Goal: Check status: Check status

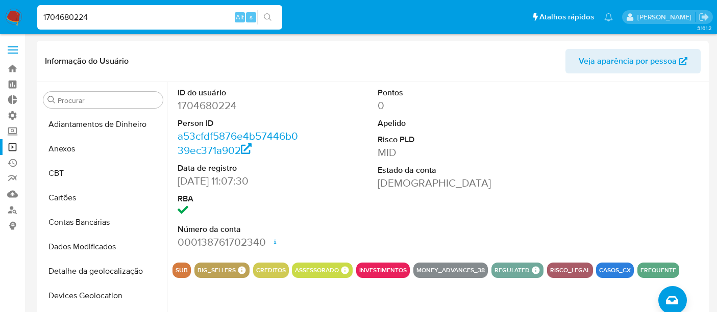
select select "10"
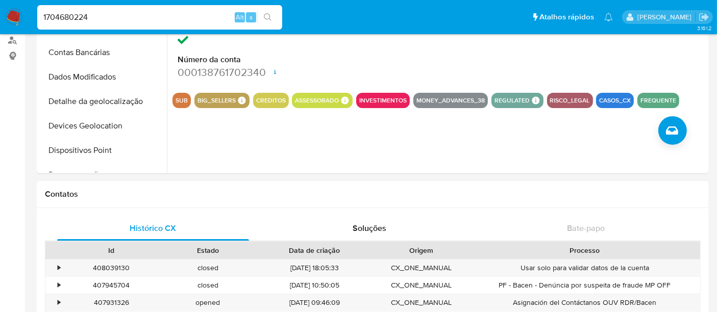
scroll to position [188, 0]
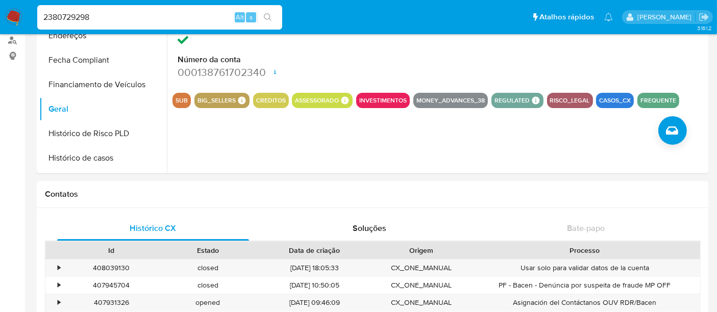
type input "2380729298"
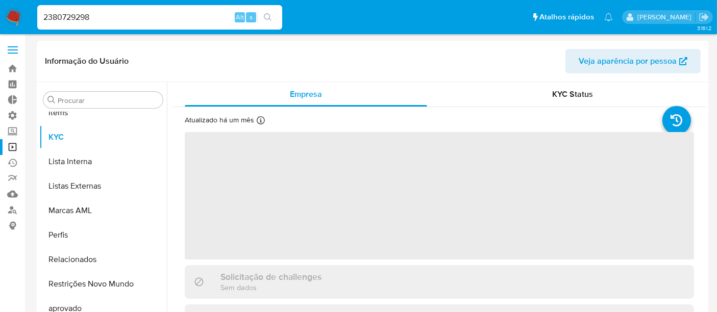
scroll to position [529, 0]
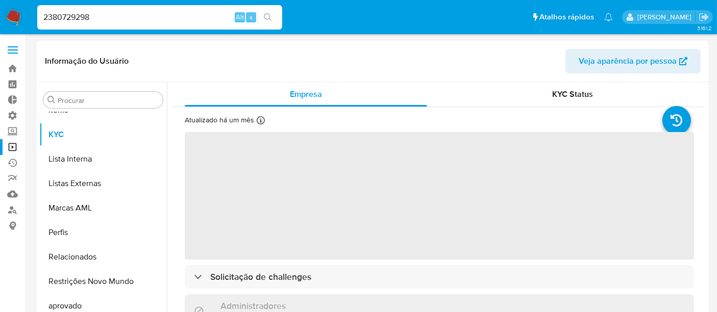
select select "10"
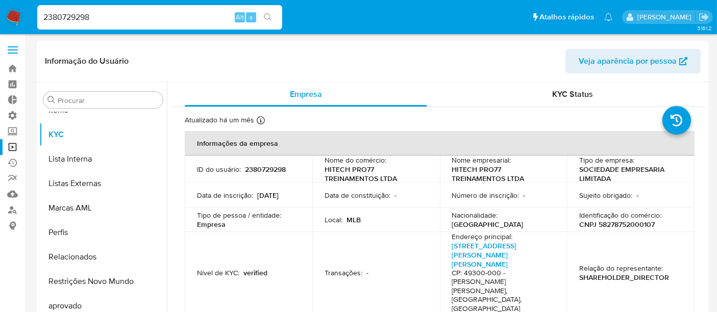
drag, startPoint x: 97, startPoint y: 12, endPoint x: 0, endPoint y: 14, distance: 97.0
click at [0, 14] on nav "Pausado Ver notificaciones 2380729298 Alt s Atalhos rápidos Presiona las siguie…" at bounding box center [358, 17] width 717 height 34
paste input "193383035"
type input "1933830358"
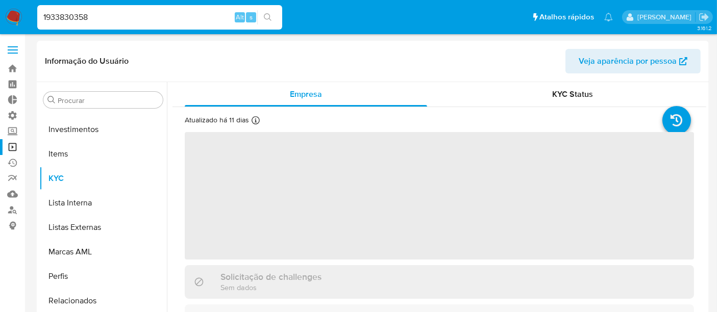
scroll to position [529, 0]
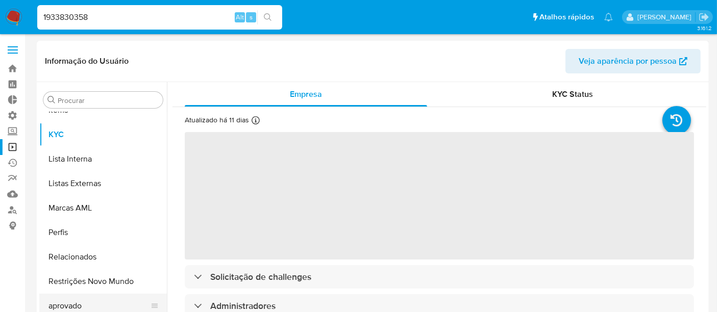
select select "10"
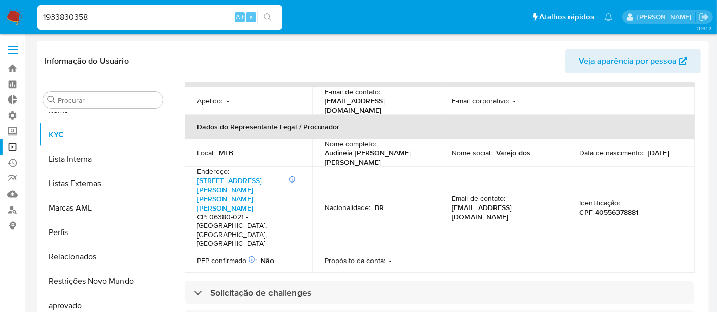
scroll to position [397, 0]
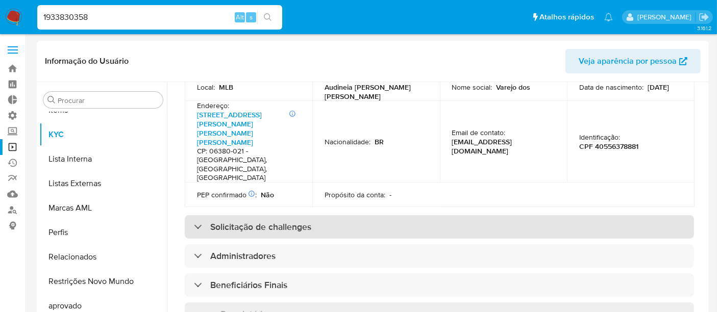
click at [195, 222] on div "Solicitação de challenges" at bounding box center [252, 227] width 117 height 11
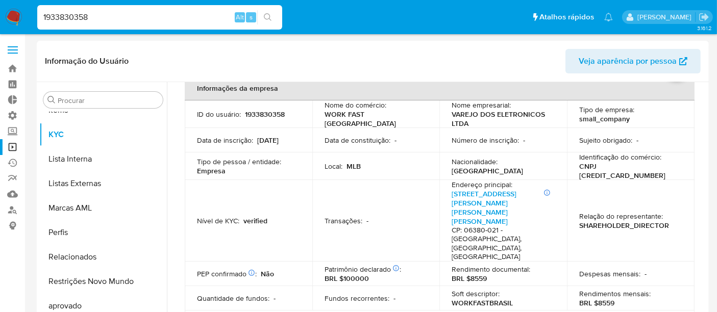
scroll to position [0, 0]
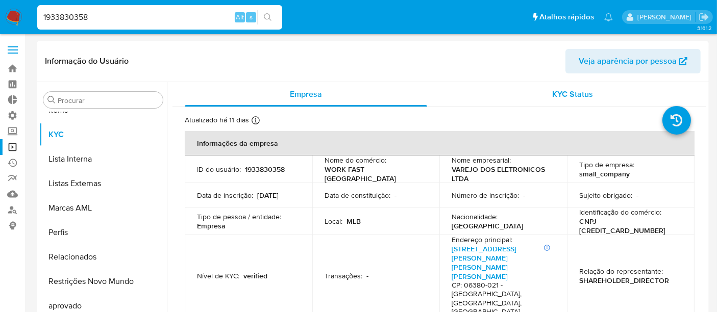
click at [571, 95] on span "KYC Status" at bounding box center [573, 94] width 41 height 12
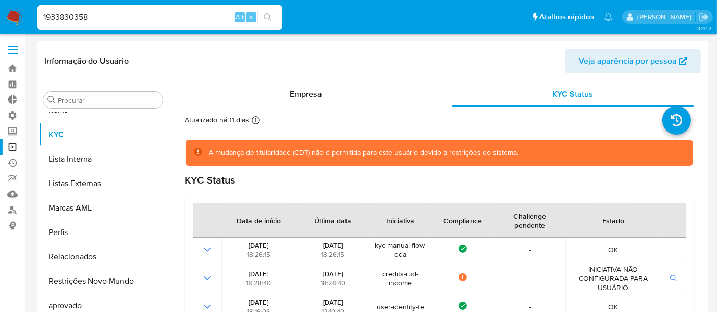
scroll to position [57, 0]
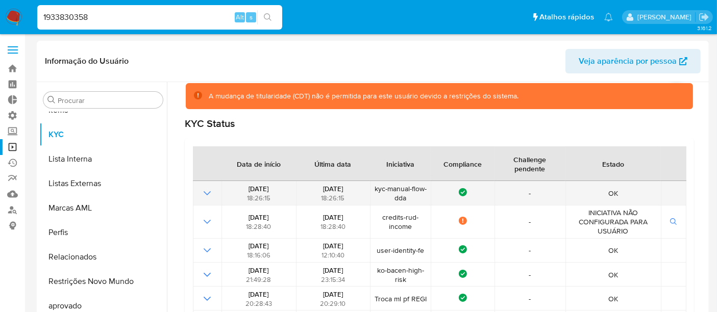
click at [205, 192] on icon "Mostrar operación" at bounding box center [207, 193] width 12 height 12
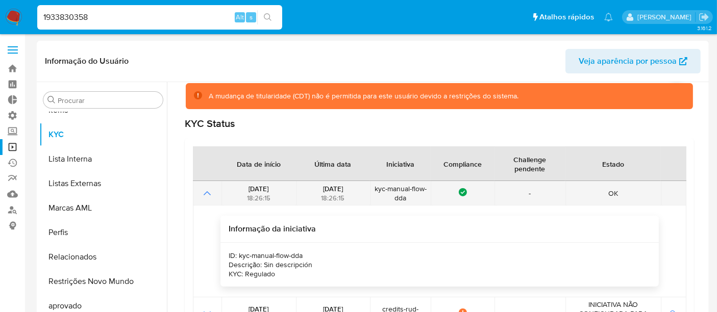
click at [205, 193] on icon "Mostrar operación" at bounding box center [207, 193] width 7 height 4
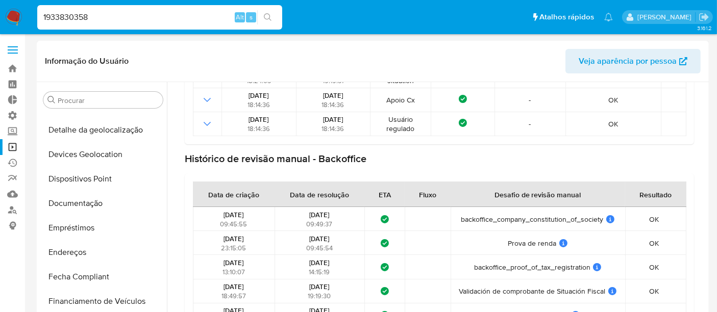
scroll to position [75, 0]
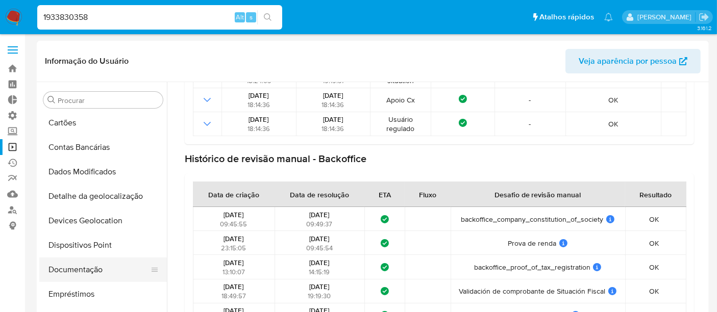
click at [74, 275] on button "Documentação" at bounding box center [98, 270] width 119 height 25
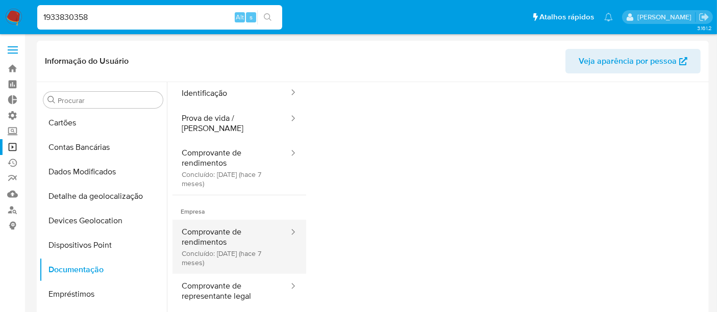
scroll to position [0, 0]
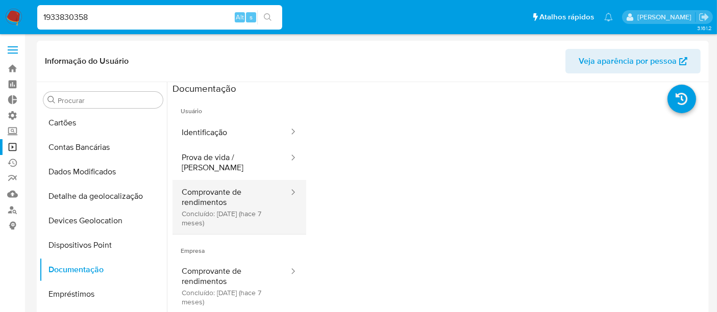
click at [238, 205] on button "Comprovante de rendimentos Concluído: [DATE] (hace 7 meses)" at bounding box center [231, 207] width 117 height 54
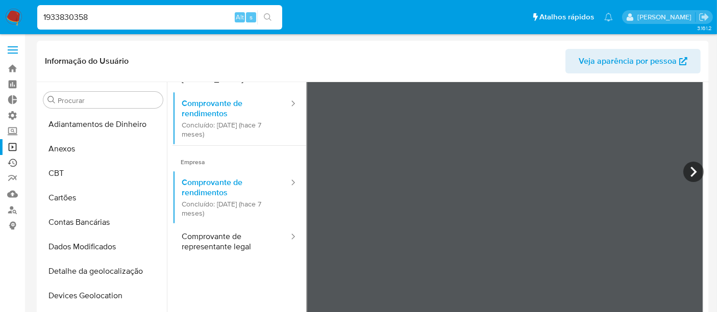
click at [10, 162] on link "Ejecuções automáticas" at bounding box center [60, 163] width 121 height 16
